Goal: Information Seeking & Learning: Learn about a topic

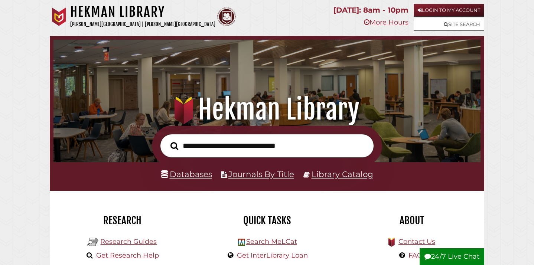
scroll to position [141, 424]
click at [465, 254] on button "24/7 Live Chat" at bounding box center [452, 257] width 65 height 17
click at [429, 255] on icon at bounding box center [428, 256] width 7 height 7
click at [459, 10] on link "Login to My Account" at bounding box center [449, 10] width 71 height 13
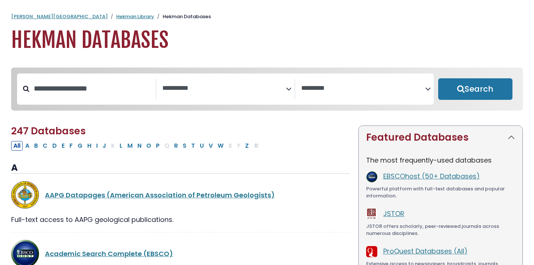
select select "Database Subject Filter"
select select "Database Vendors Filter"
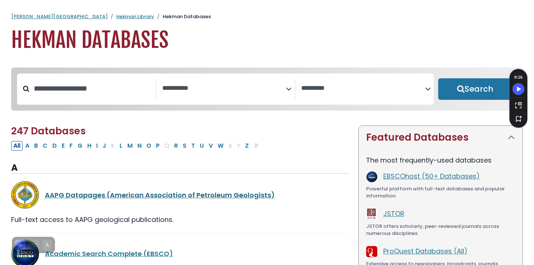
drag, startPoint x: 46, startPoint y: 148, endPoint x: 85, endPoint y: 197, distance: 62.1
click at [46, 148] on button "C" at bounding box center [45, 146] width 9 height 10
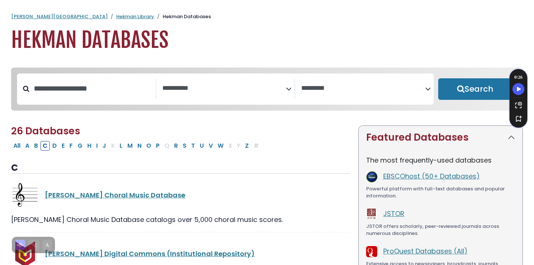
select select "Database Subject Filter"
select select "Database Vendors Filter"
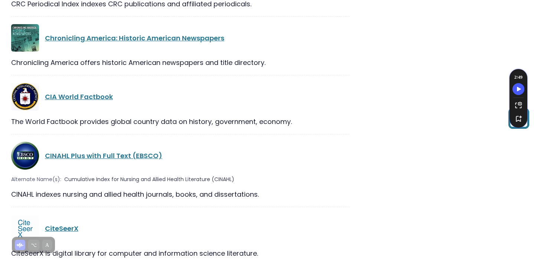
scroll to position [1134, 0]
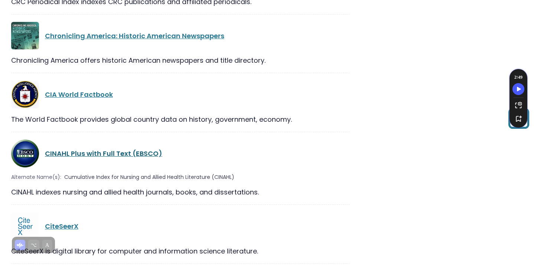
click at [90, 149] on link "CINAHL Plus with Full Text (EBSCO)" at bounding box center [103, 153] width 117 height 9
click at [143, 140] on div "CINAHL Plus with Full Text (EBSCO)" at bounding box center [180, 154] width 339 height 28
click at [143, 149] on link "CINAHL Plus with Full Text (EBSCO)" at bounding box center [103, 153] width 117 height 9
